Goal: Task Accomplishment & Management: Manage account settings

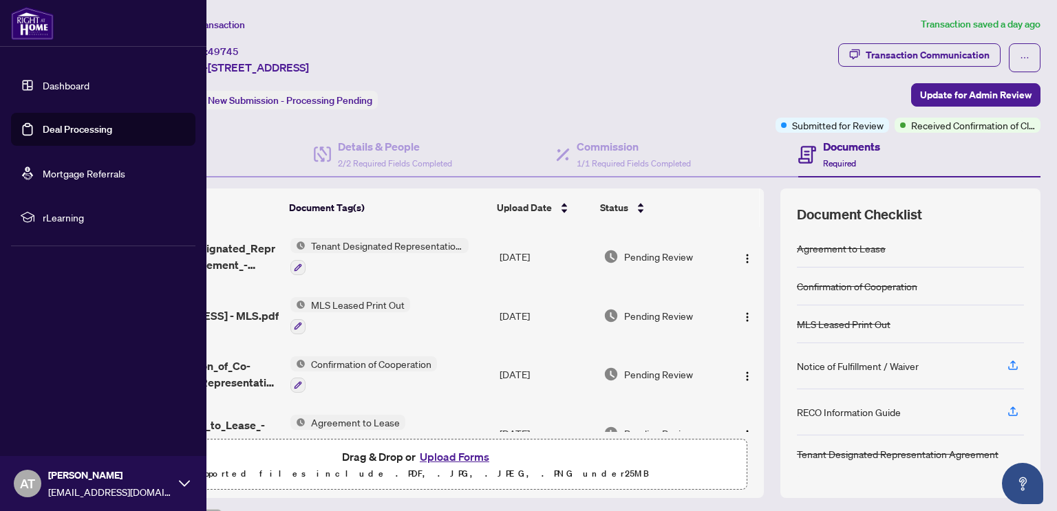
click at [78, 127] on link "Deal Processing" at bounding box center [77, 129] width 69 height 12
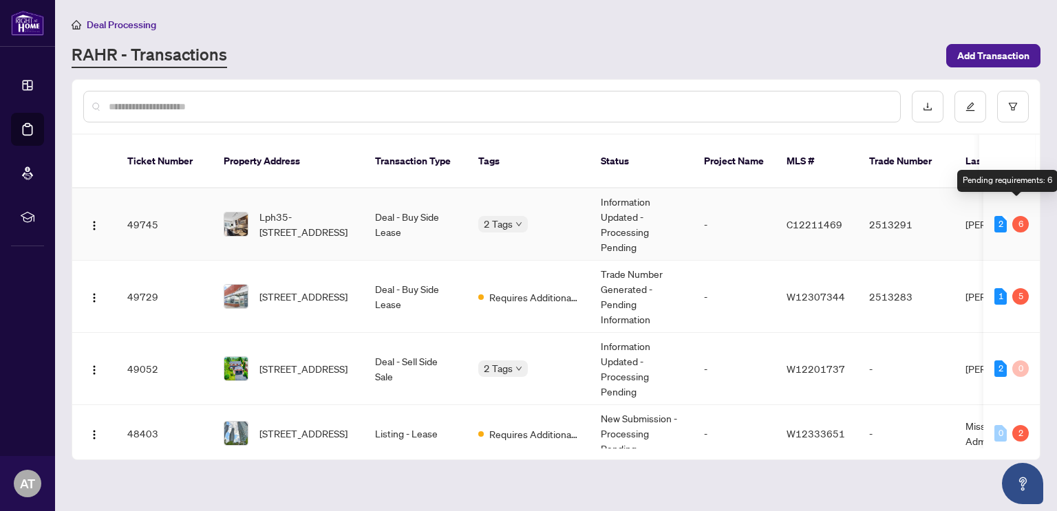
click at [1015, 216] on div "6" at bounding box center [1020, 224] width 17 height 17
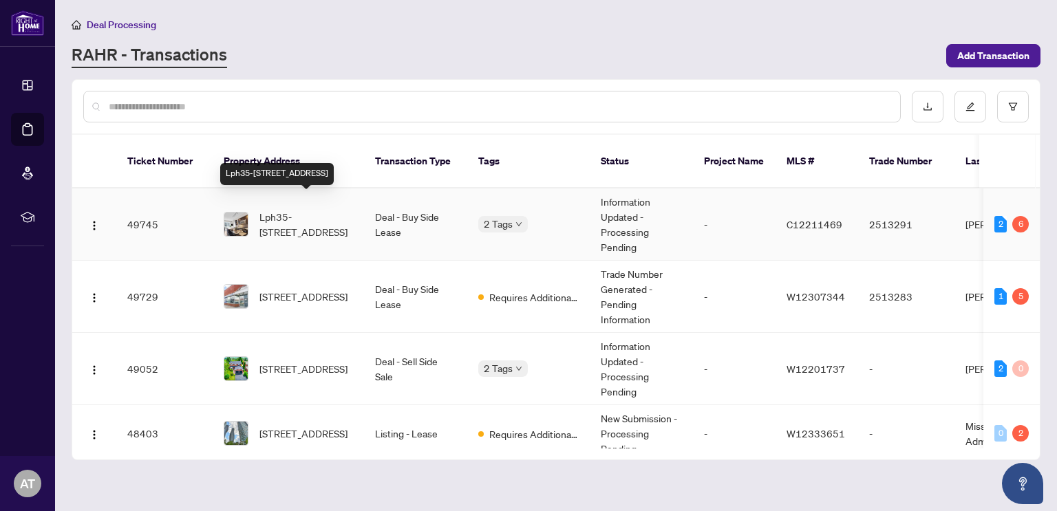
click at [321, 209] on span "Lph35-[STREET_ADDRESS]" at bounding box center [306, 224] width 94 height 30
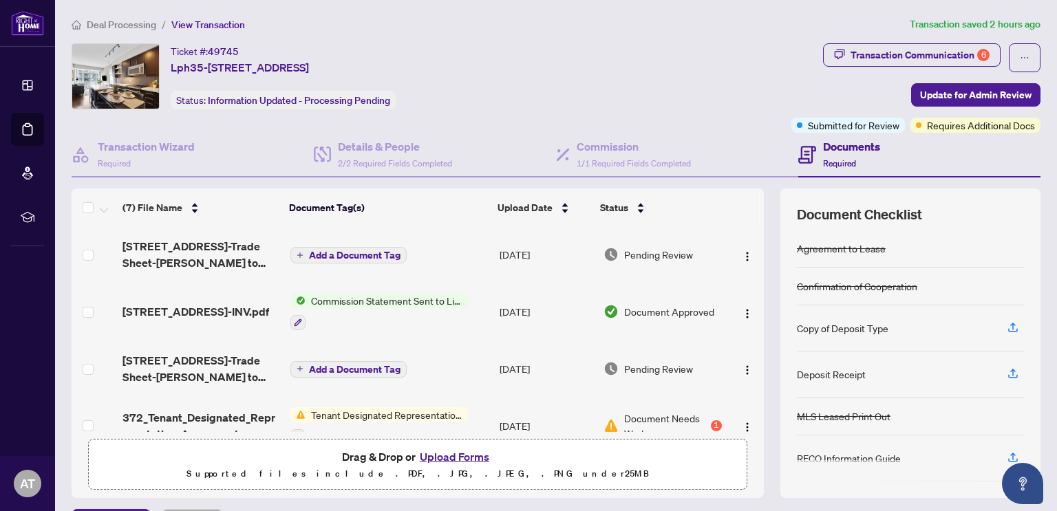
scroll to position [138, 0]
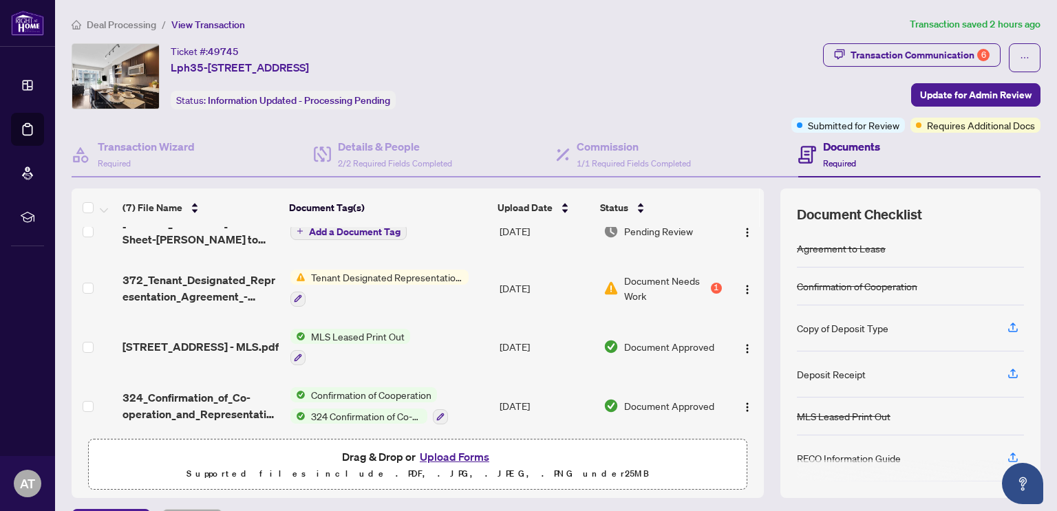
click at [363, 271] on span "Tenant Designated Representation Agreement" at bounding box center [386, 277] width 163 height 15
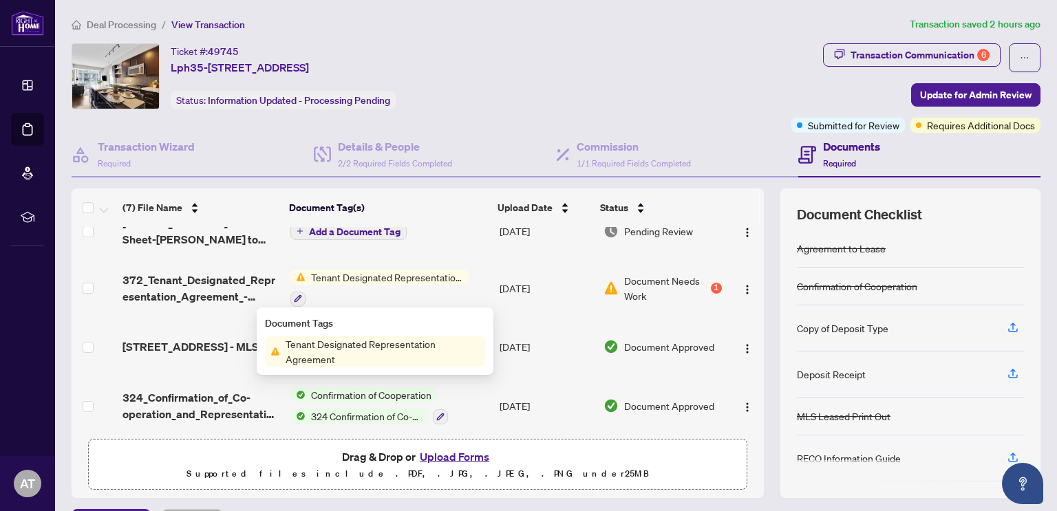
click at [360, 359] on span "Tenant Designated Representation Agreement" at bounding box center [382, 351] width 205 height 30
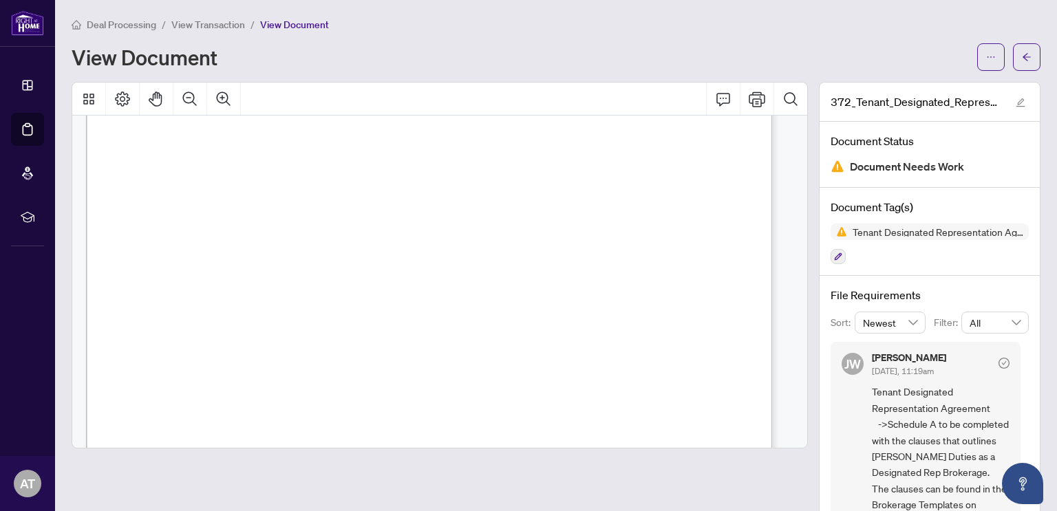
scroll to position [3325, 0]
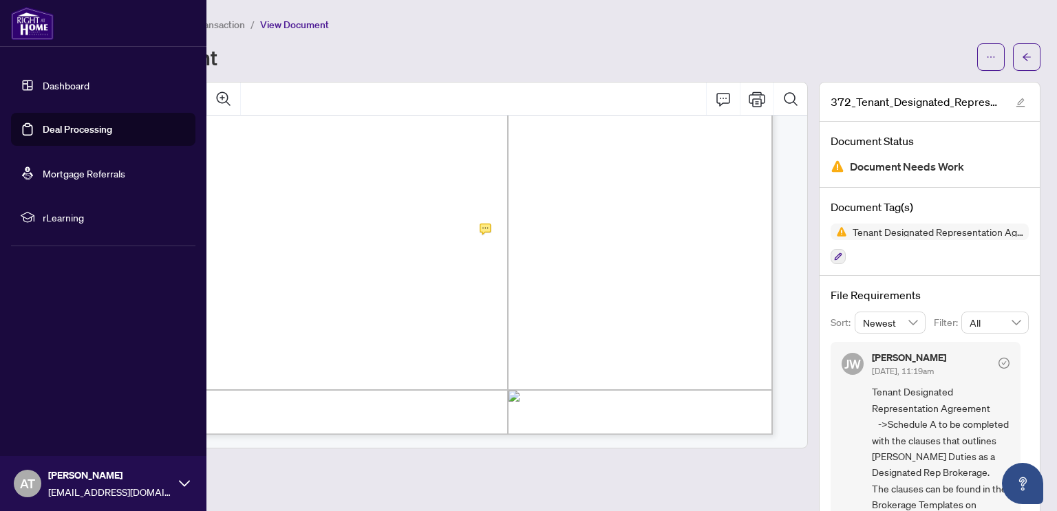
click at [58, 133] on link "Deal Processing" at bounding box center [77, 129] width 69 height 12
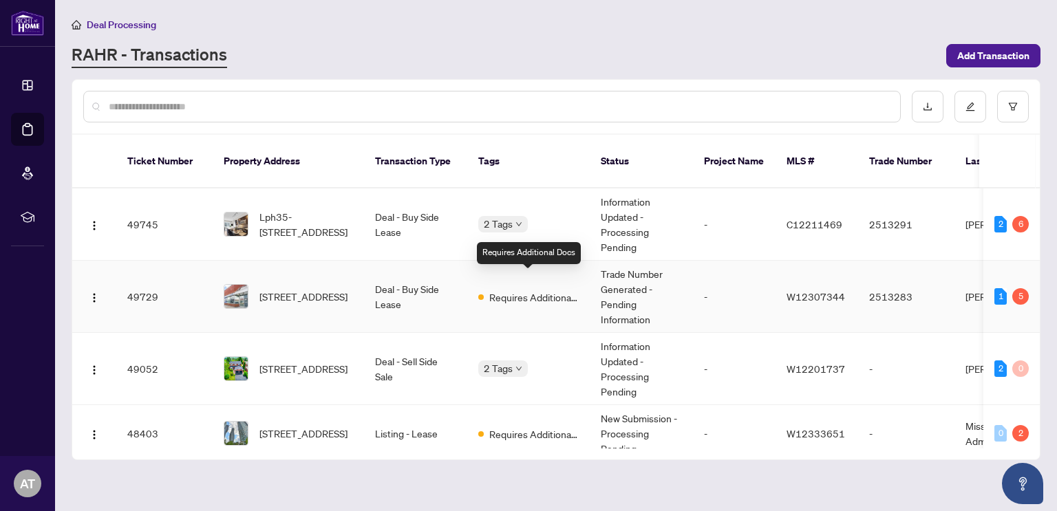
click at [552, 290] on span "Requires Additional Docs" at bounding box center [533, 297] width 89 height 15
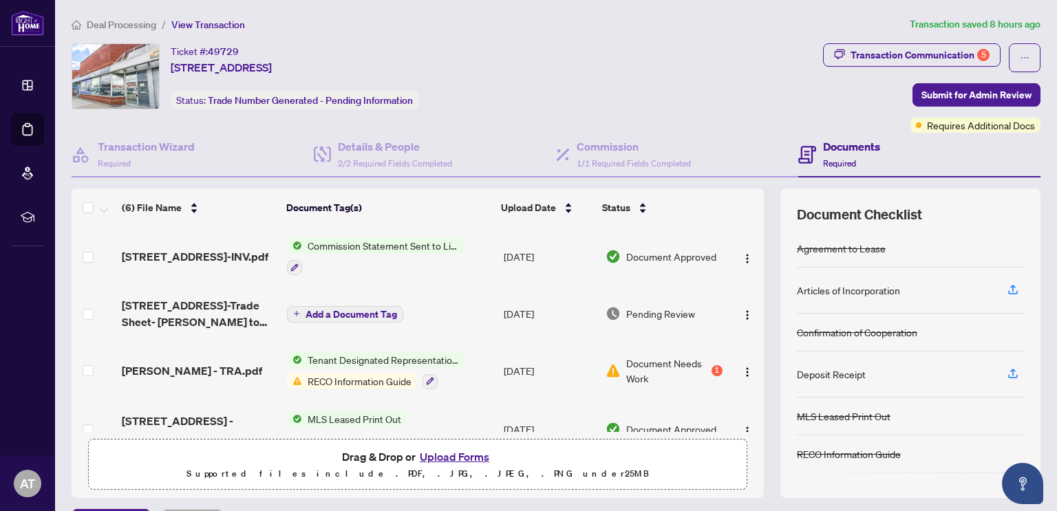
click at [349, 379] on span "RECO Information Guide" at bounding box center [359, 381] width 115 height 15
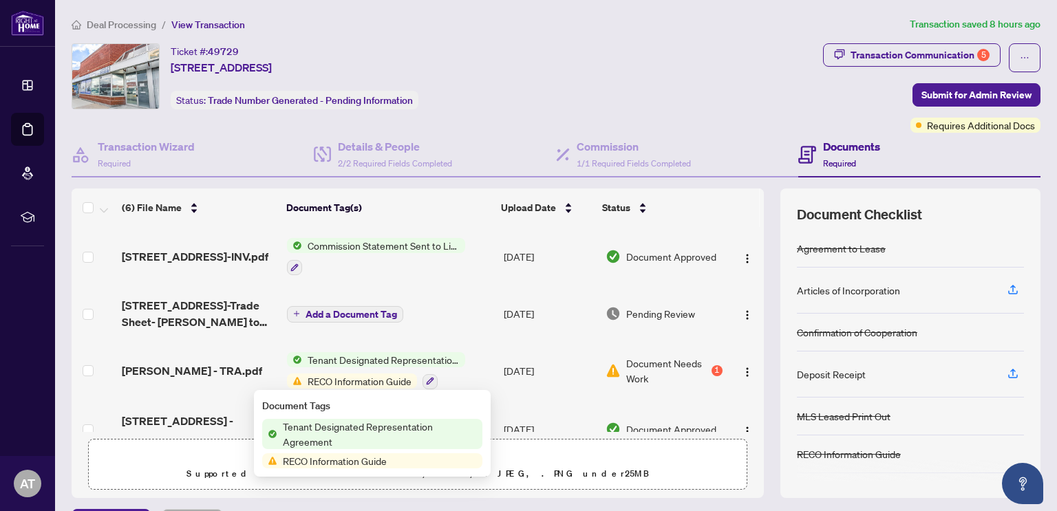
click at [349, 462] on span "RECO Information Guide" at bounding box center [334, 460] width 115 height 15
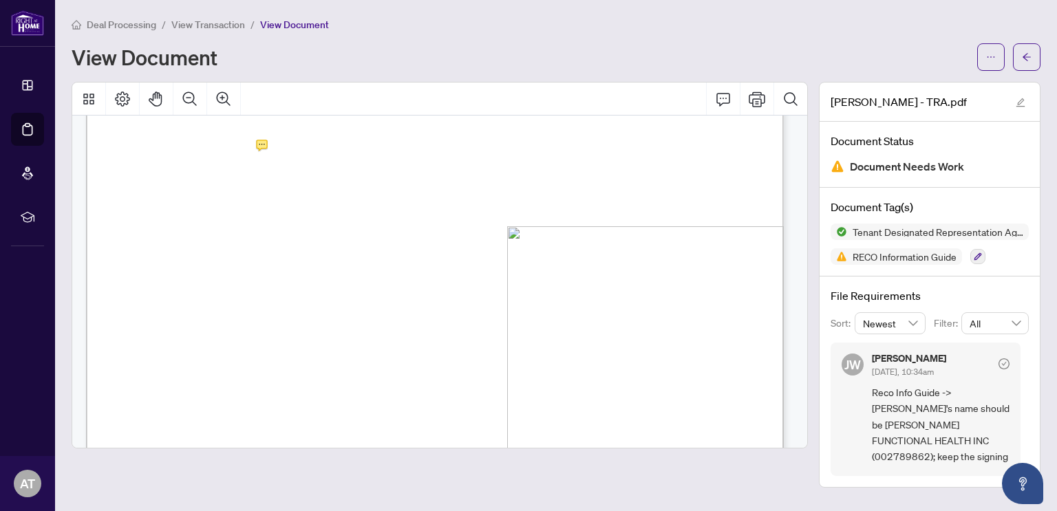
scroll to position [7670, 0]
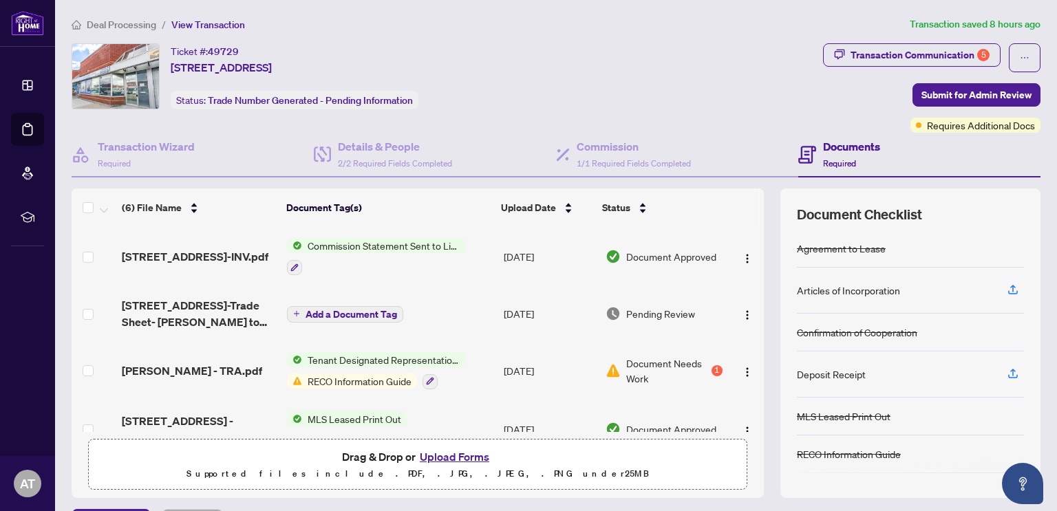
scroll to position [147, 0]
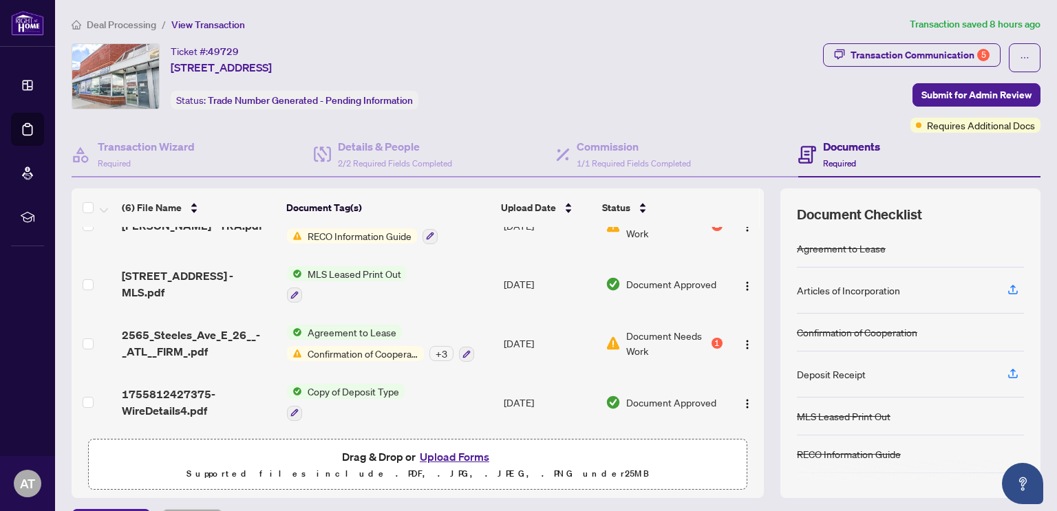
click at [386, 352] on span "Confirmation of Cooperation" at bounding box center [363, 353] width 122 height 15
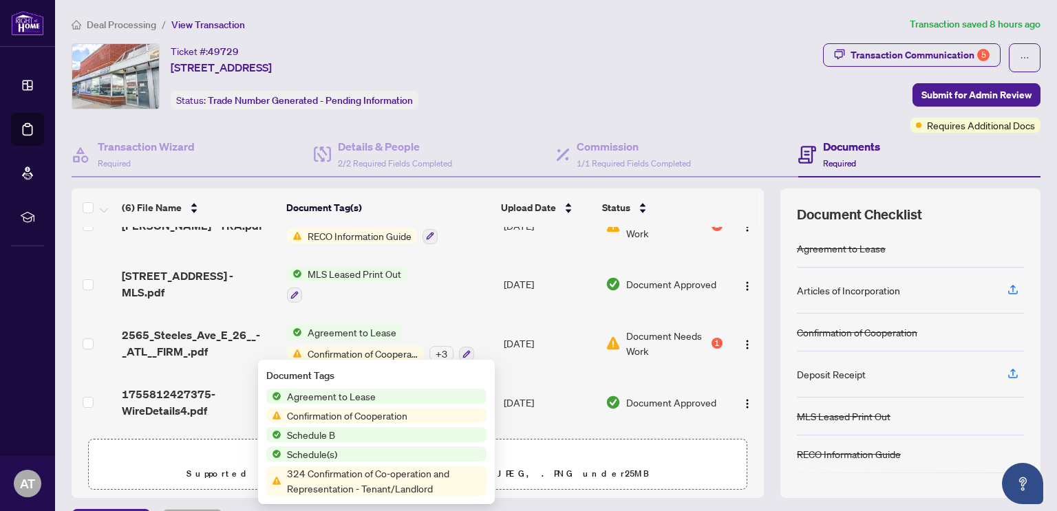
click at [382, 484] on span "324 Confirmation of Co-operation and Representation - Tenant/Landlord" at bounding box center [383, 481] width 205 height 30
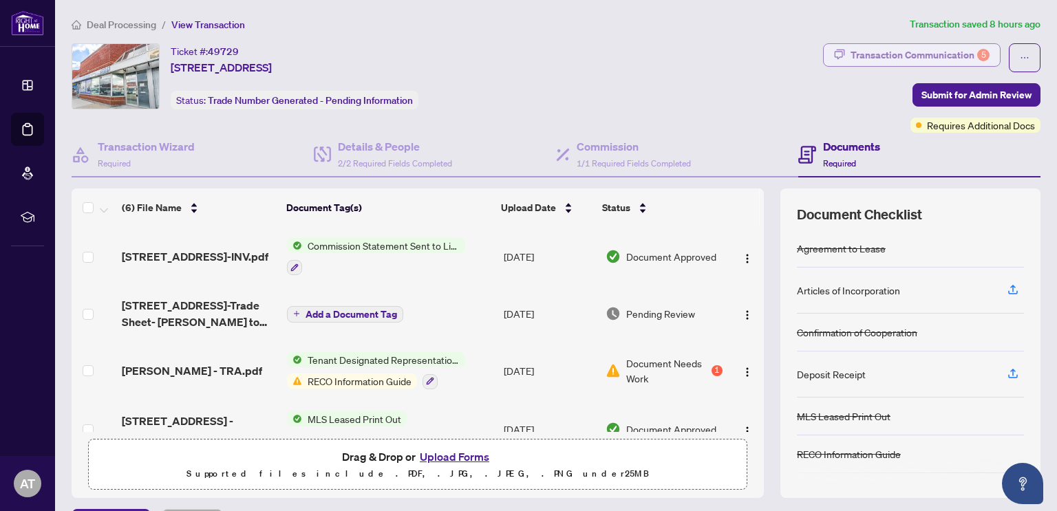
click at [929, 58] on div "Transaction Communication 5" at bounding box center [919, 55] width 139 height 22
type textarea "**********"
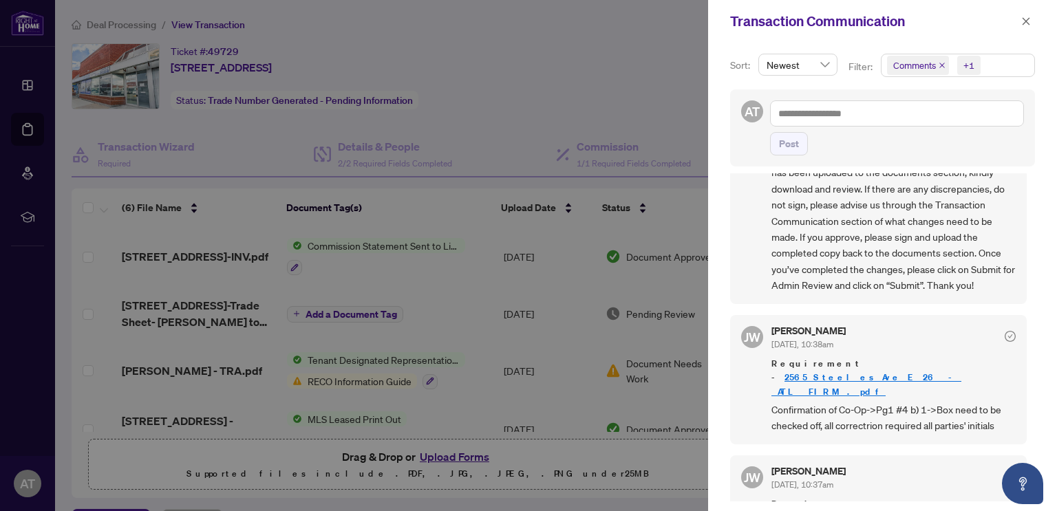
scroll to position [83, 0]
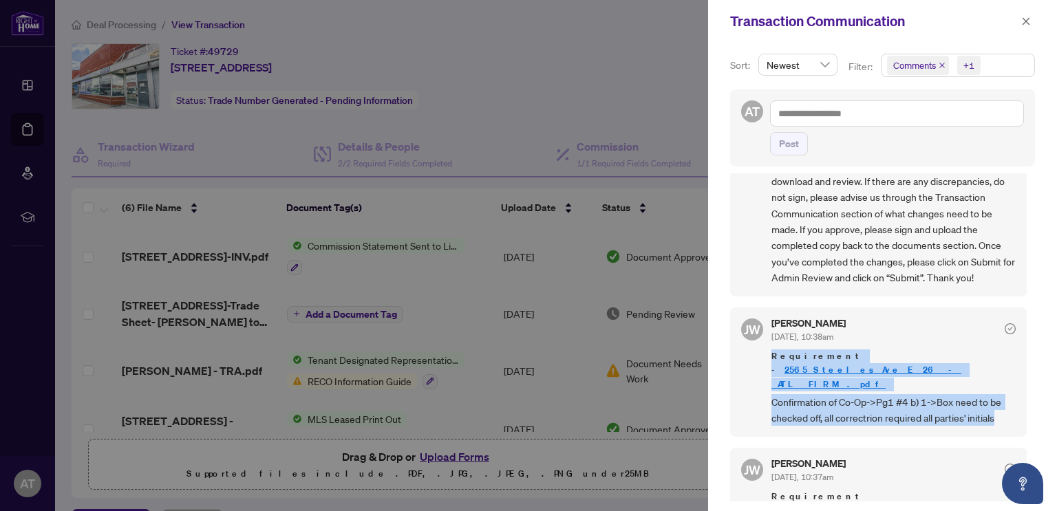
drag, startPoint x: 1023, startPoint y: 323, endPoint x: 1010, endPoint y: 390, distance: 68.7
click at [1010, 390] on div "[PERSON_NAME] [DATE], 10:44am Congratulations on your Transaction! Your trade s…" at bounding box center [882, 337] width 305 height 328
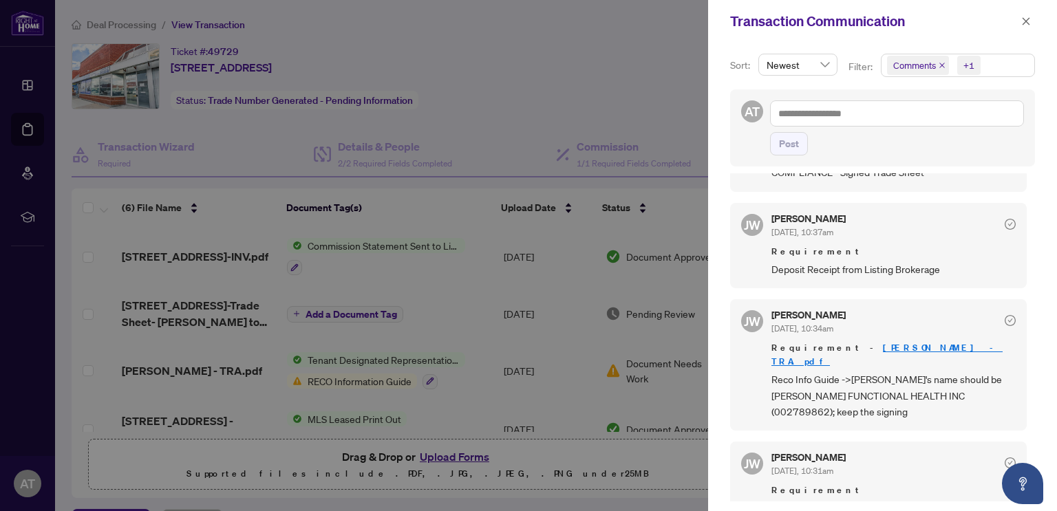
scroll to position [437, 0]
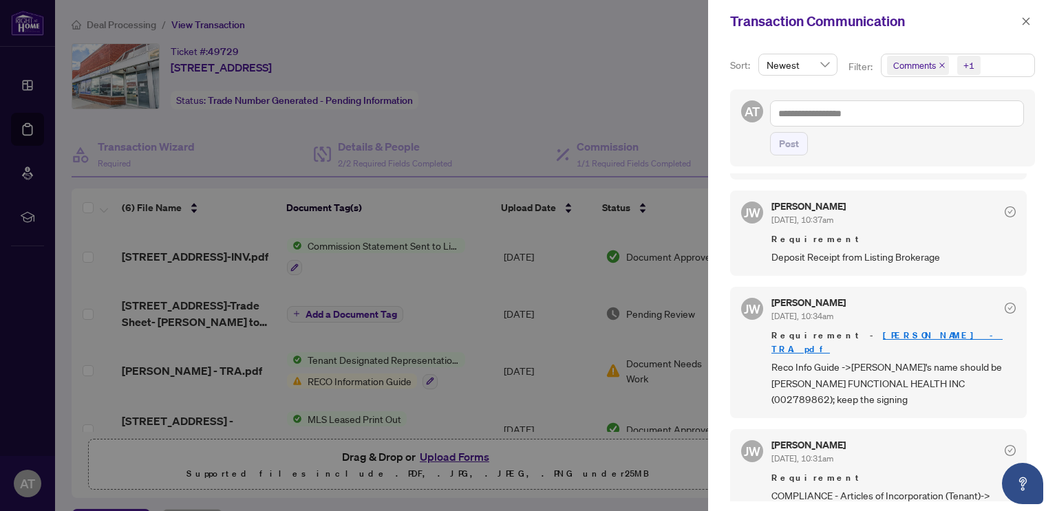
click at [415, 210] on div at bounding box center [528, 255] width 1057 height 511
click at [1028, 20] on icon "close" at bounding box center [1026, 22] width 10 height 10
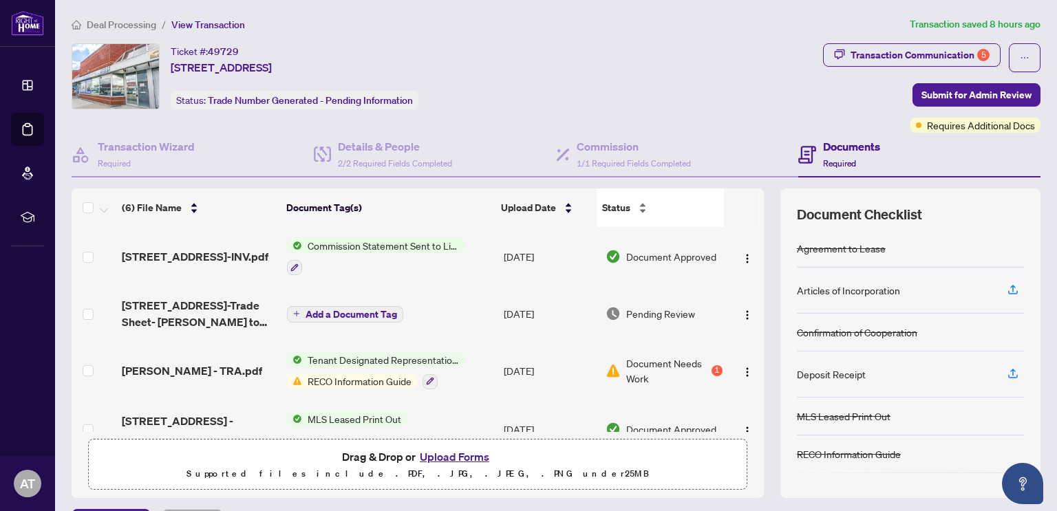
scroll to position [85, 0]
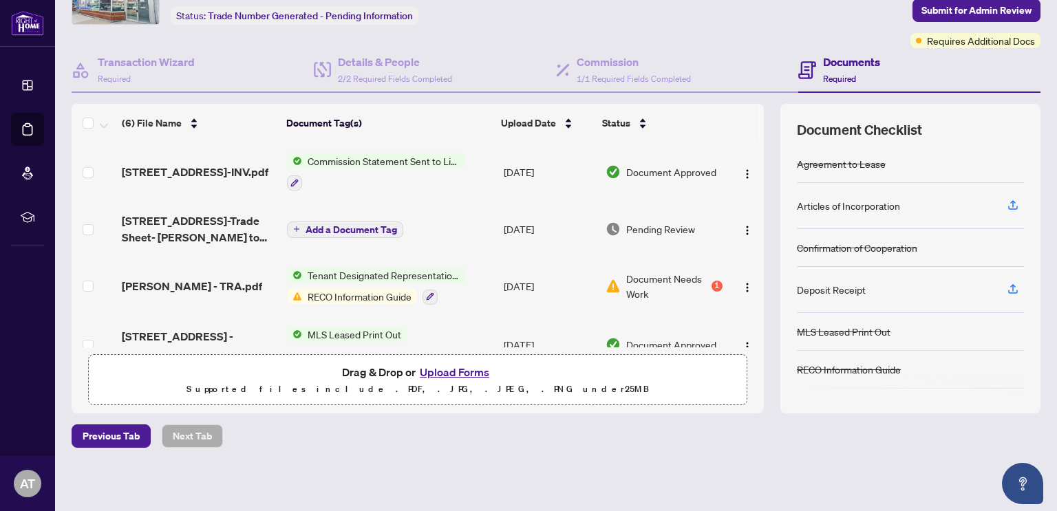
drag, startPoint x: 753, startPoint y: 154, endPoint x: 751, endPoint y: 138, distance: 16.6
click at [751, 138] on div "(6) File Name Document Tag(s) Upload Date Status [STREET_ADDRESS]-INV.pdf Commi…" at bounding box center [556, 259] width 969 height 310
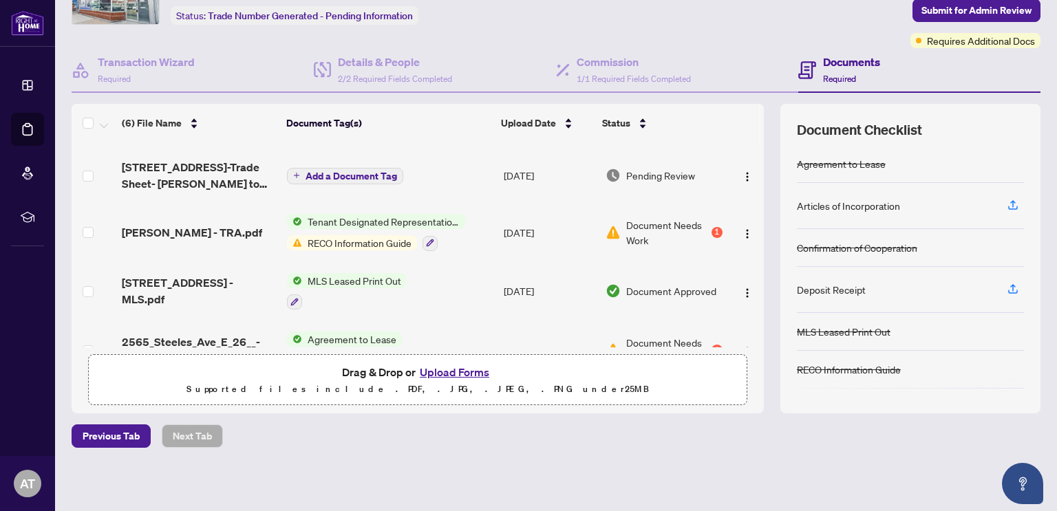
scroll to position [147, 0]
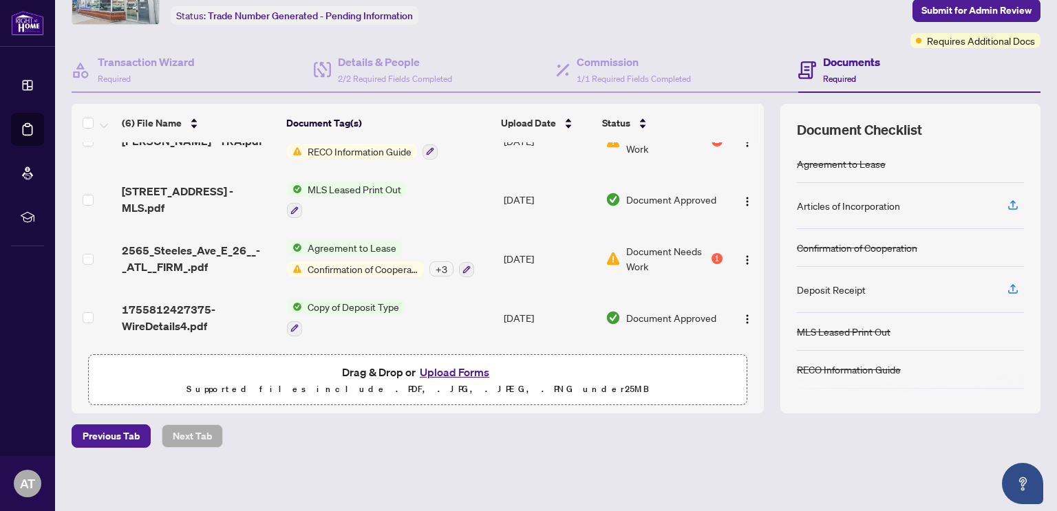
click at [327, 458] on div "Deal Processing / View Transaction Transaction saved 8 hours ago Ticket #: 4972…" at bounding box center [556, 214] width 980 height 564
click at [1006, 202] on icon "button" at bounding box center [1012, 205] width 12 height 12
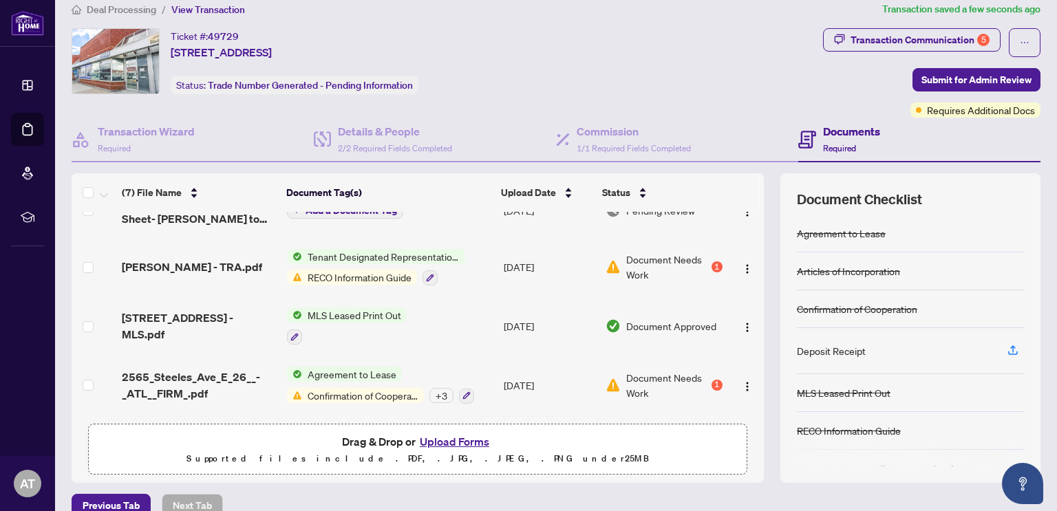
scroll to position [0, 0]
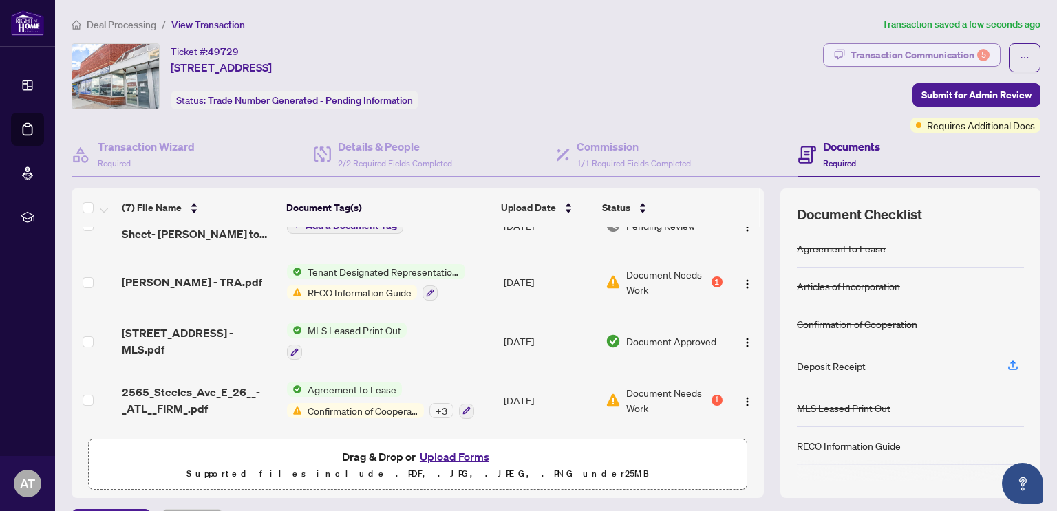
click at [939, 57] on div "Transaction Communication 5" at bounding box center [919, 55] width 139 height 22
